Goal: Navigation & Orientation: Find specific page/section

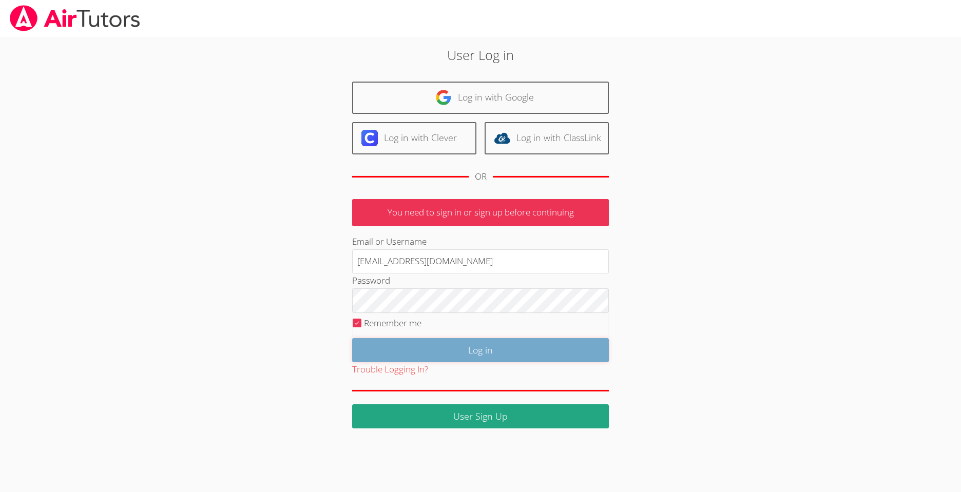
click at [408, 347] on input "Log in" at bounding box center [480, 350] width 257 height 24
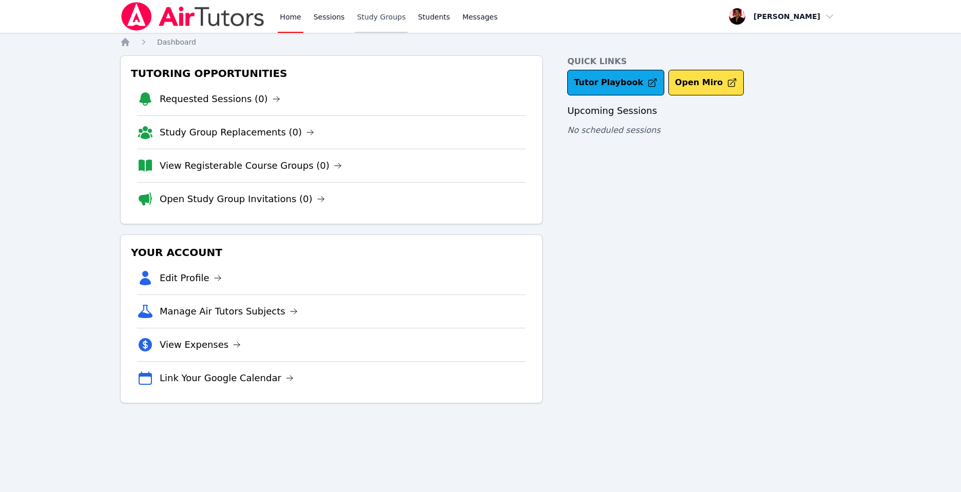
click at [370, 18] on link "Study Groups" at bounding box center [381, 16] width 53 height 33
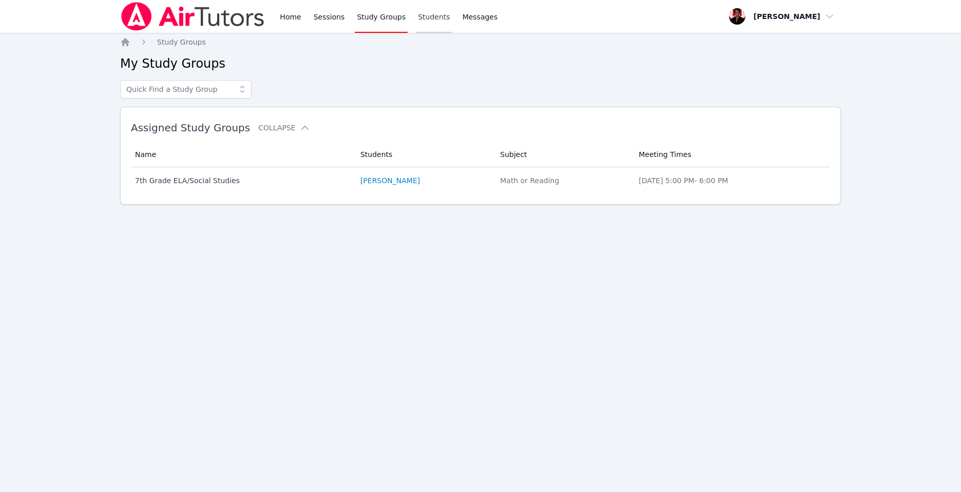
click at [426, 17] on link "Students" at bounding box center [434, 16] width 36 height 33
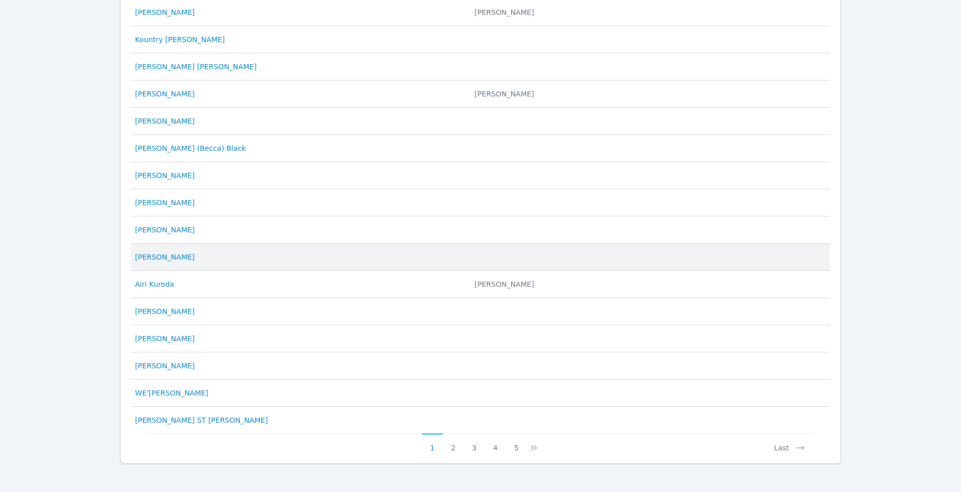
scroll to position [395, 0]
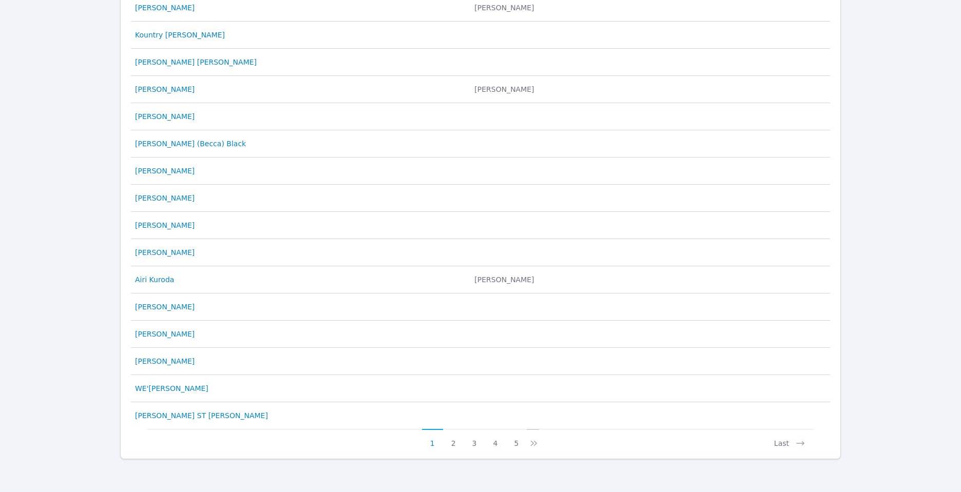
click at [534, 445] on icon at bounding box center [535, 443] width 3 height 5
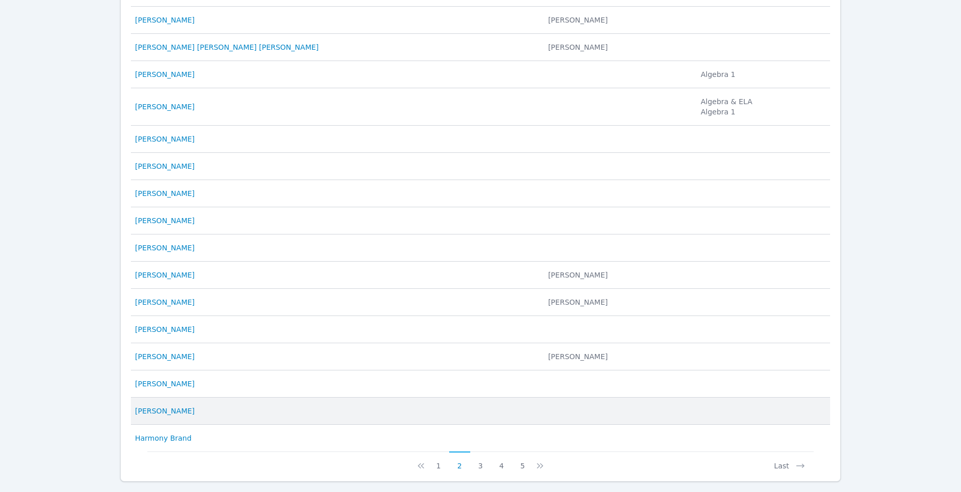
scroll to position [395, 0]
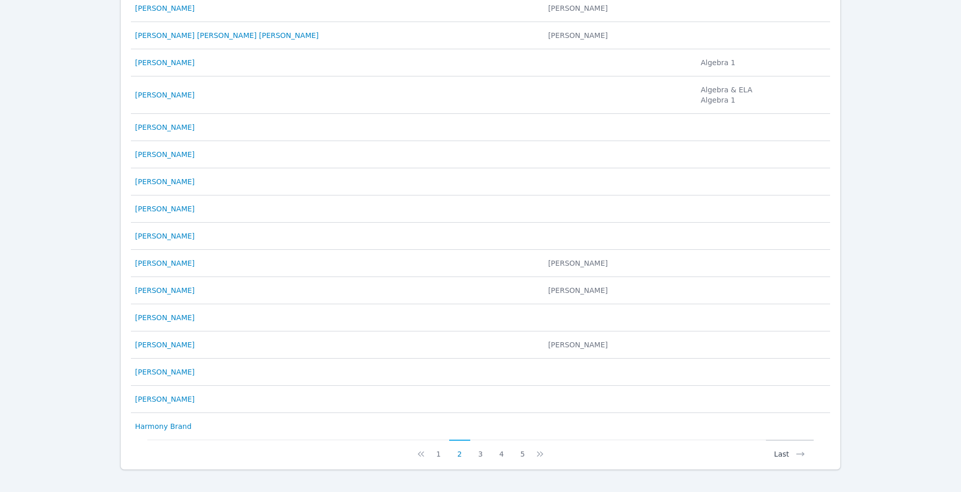
click at [782, 457] on button "Last" at bounding box center [790, 450] width 48 height 20
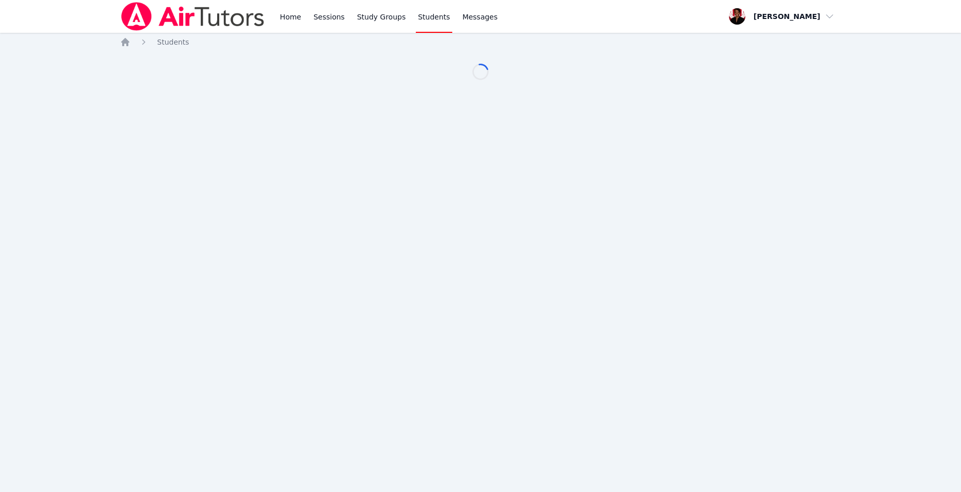
scroll to position [0, 0]
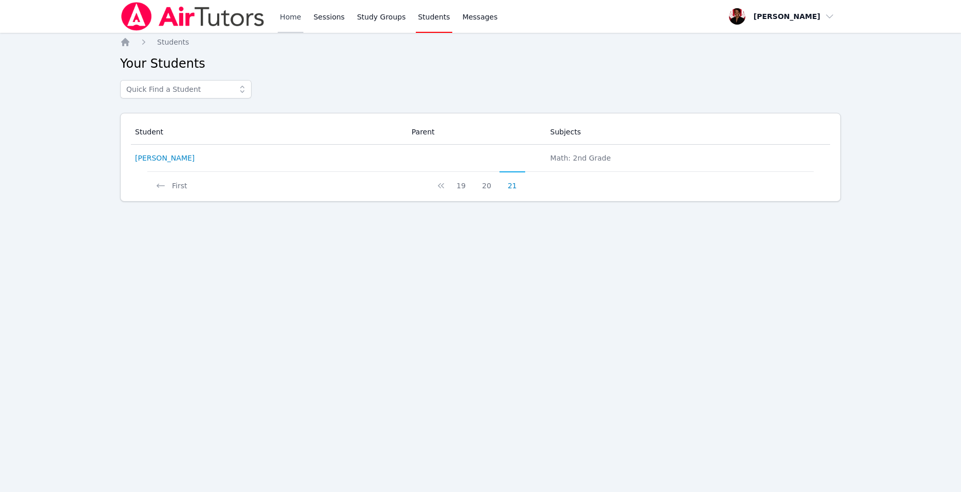
click at [284, 18] on link "Home" at bounding box center [290, 16] width 25 height 33
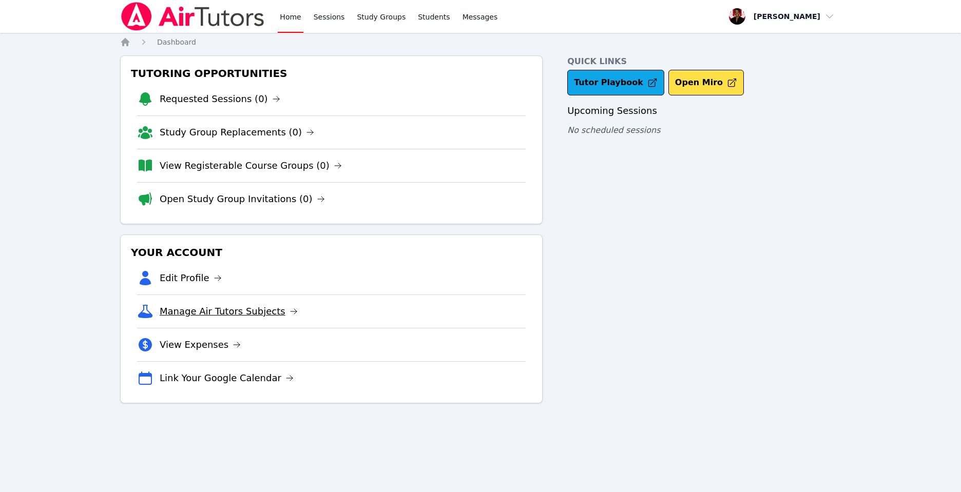
click at [265, 317] on link "Manage Air Tutors Subjects" at bounding box center [229, 312] width 138 height 14
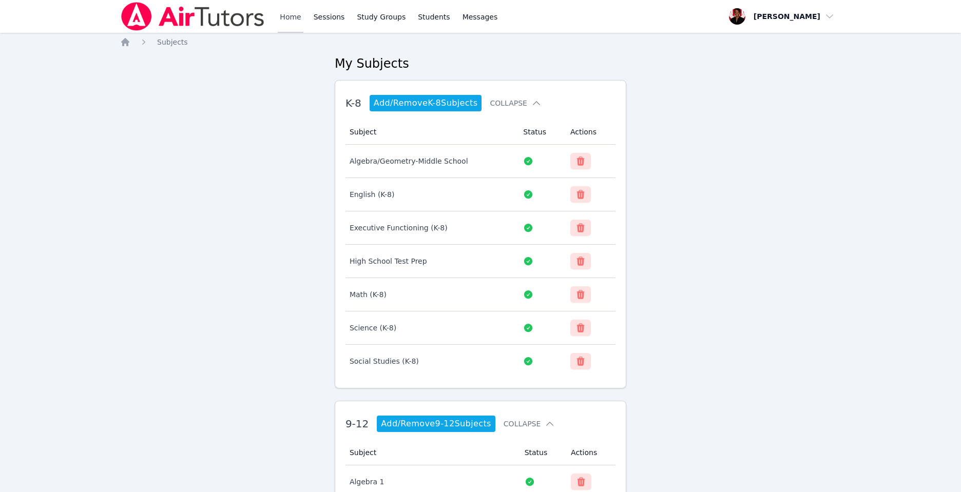
click at [290, 20] on link "Home" at bounding box center [290, 16] width 25 height 33
click at [291, 19] on link "Home" at bounding box center [290, 16] width 25 height 33
